Goal: Information Seeking & Learning: Learn about a topic

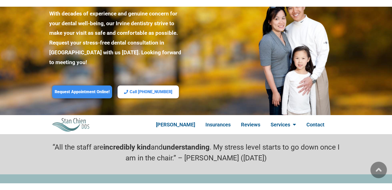
scroll to position [51, 0]
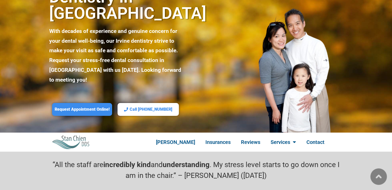
click at [315, 54] on img at bounding box center [295, 68] width 96 height 129
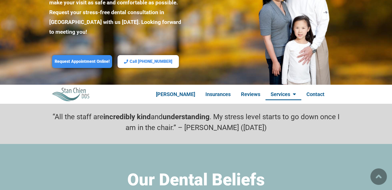
scroll to position [108, 0]
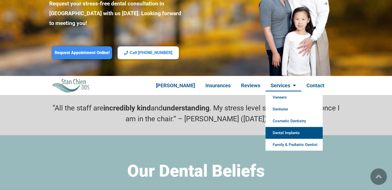
click at [289, 127] on link "Dental Implants" at bounding box center [293, 133] width 57 height 12
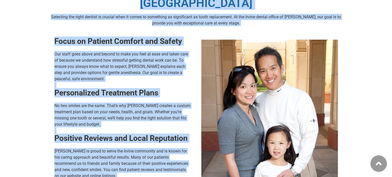
scroll to position [3142, 0]
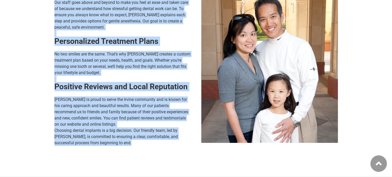
drag, startPoint x: 111, startPoint y: 95, endPoint x: 259, endPoint y: 99, distance: 147.6
click at [260, 100] on section "Why Choose [PERSON_NAME] for Dental Implants in [GEOGRAPHIC_DATA] Selecting the…" at bounding box center [196, 42] width 392 height 268
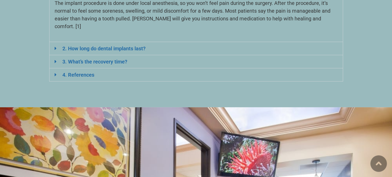
scroll to position [3245, 0]
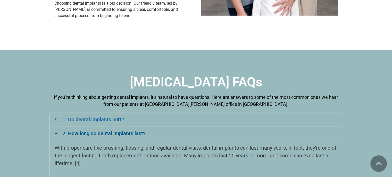
scroll to position [3296, 0]
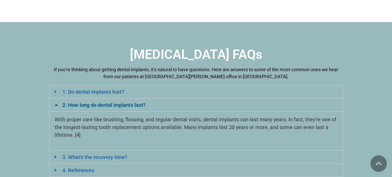
click at [100, 154] on link "3. What’s the recovery time?" at bounding box center [94, 157] width 65 height 6
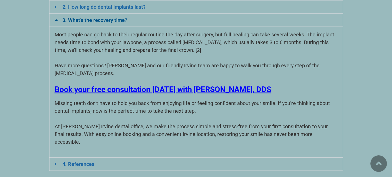
scroll to position [3451, 0]
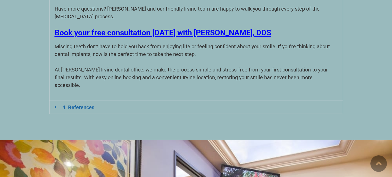
click at [91, 104] on link "4. References" at bounding box center [78, 107] width 32 height 6
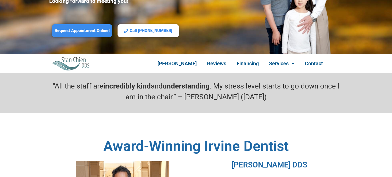
scroll to position [154, 0]
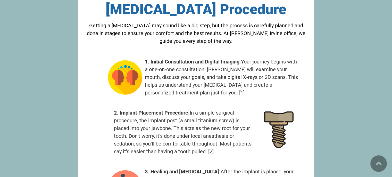
click at [241, 77] on section "1. Initial Consultation and Digital Imaging: Your journey begins with a one-on-…" at bounding box center [195, 83] width 235 height 51
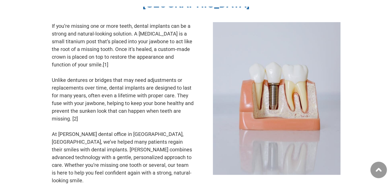
scroll to position [2266, 0]
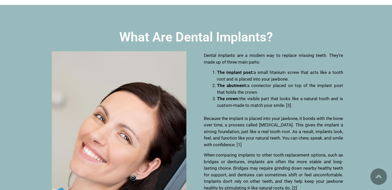
click at [310, 96] on span "the visible part that looks like a natural tooth and is custom-made to match yo…" at bounding box center [280, 102] width 126 height 12
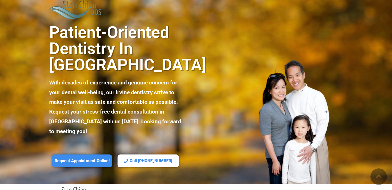
scroll to position [51, 0]
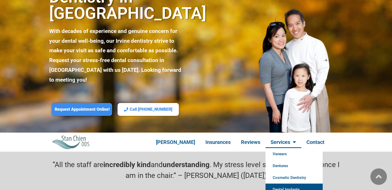
click at [283, 184] on link "Dental Implants" at bounding box center [293, 190] width 57 height 12
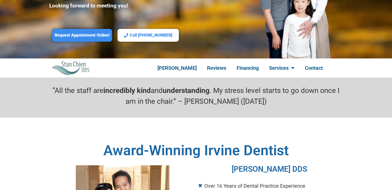
scroll to position [154, 0]
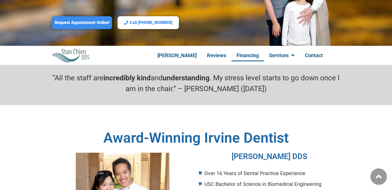
click at [236, 49] on link "Financing" at bounding box center [247, 55] width 32 height 12
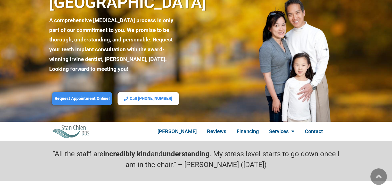
scroll to position [103, 0]
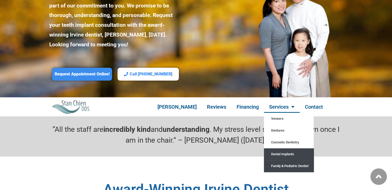
click at [293, 160] on link "Family & Pediatric Dentist" at bounding box center [289, 166] width 50 height 12
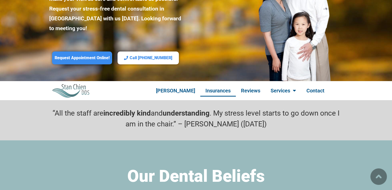
click at [212, 85] on link "Insurances" at bounding box center [218, 91] width 36 height 12
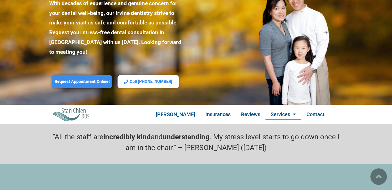
scroll to position [103, 0]
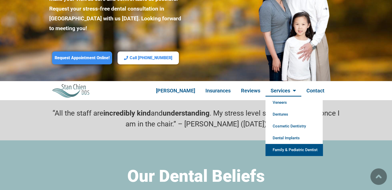
click at [364, 100] on section "“All the staff are incredibly kind and understanding . My stress level starts t…" at bounding box center [196, 120] width 392 height 40
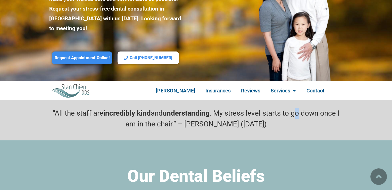
click at [301, 100] on section "“All the staff are incredibly kind and understanding . My stress level starts t…" at bounding box center [196, 120] width 392 height 40
